Goal: Task Accomplishment & Management: Manage account settings

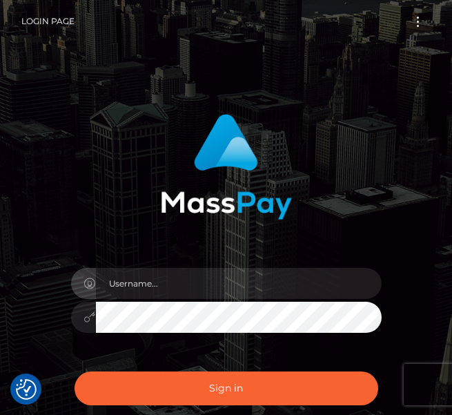
type input "[EMAIL_ADDRESS][DOMAIN_NAME]"
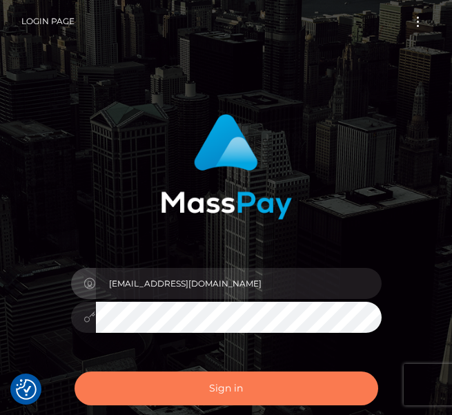
click at [209, 381] on button "Sign in" at bounding box center [227, 389] width 304 height 34
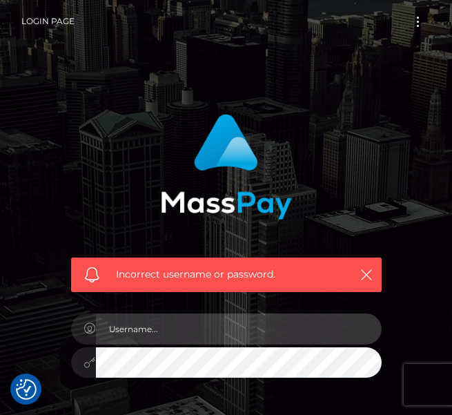
click at [203, 318] on input "text" at bounding box center [239, 329] width 286 height 31
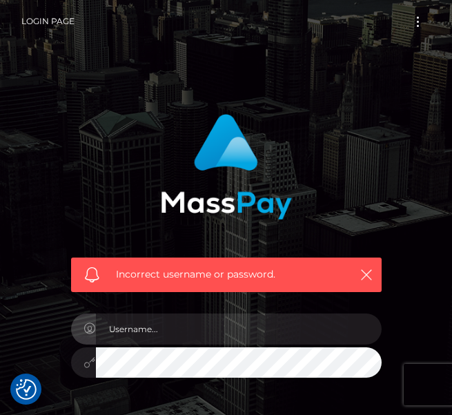
click at [298, 190] on div "Incorrect username or password." at bounding box center [226, 198] width 331 height 189
